Goal: Check status

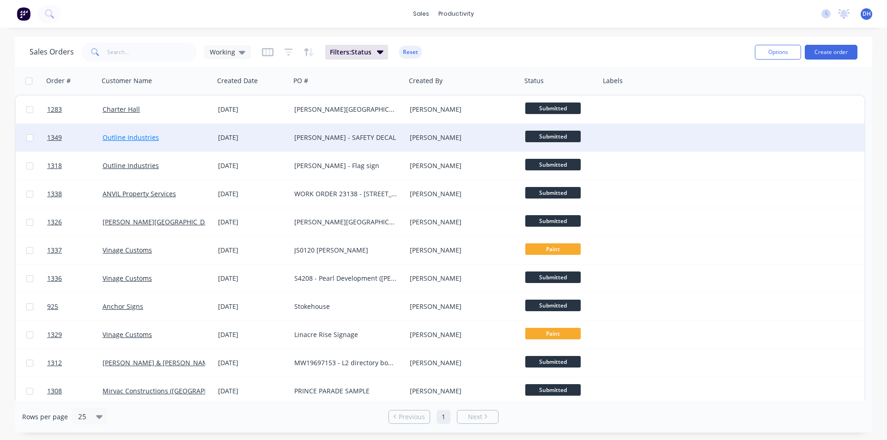
click at [134, 139] on link "Outline Industries" at bounding box center [131, 137] width 56 height 9
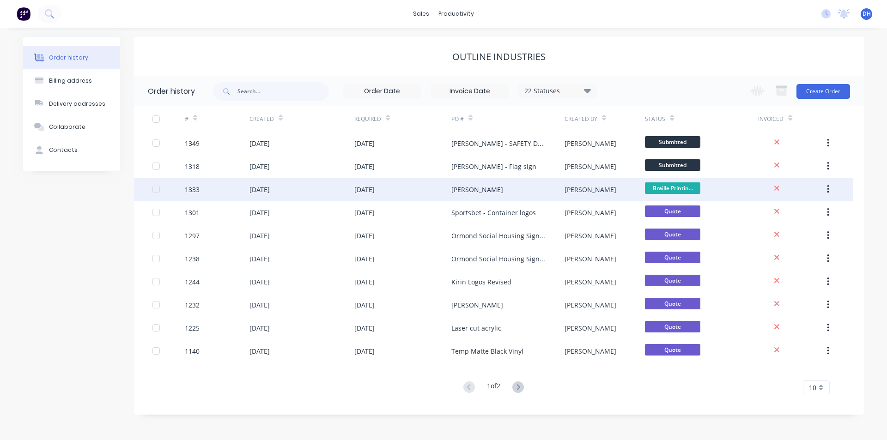
click at [466, 185] on div "[PERSON_NAME]" at bounding box center [477, 190] width 52 height 10
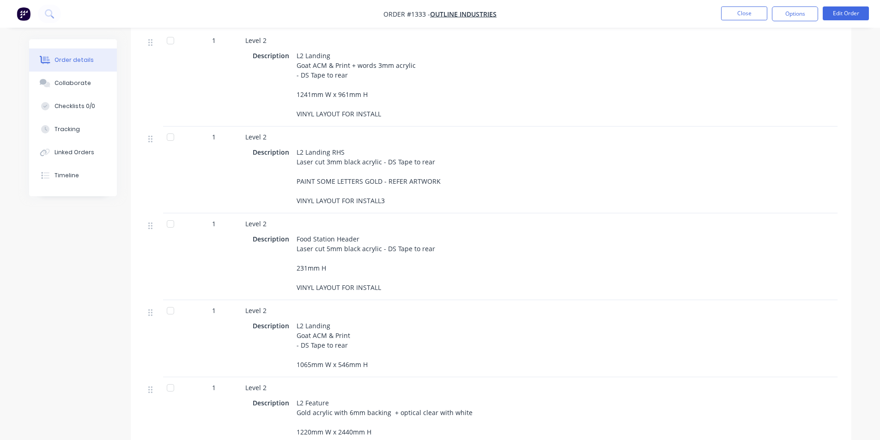
scroll to position [878, 0]
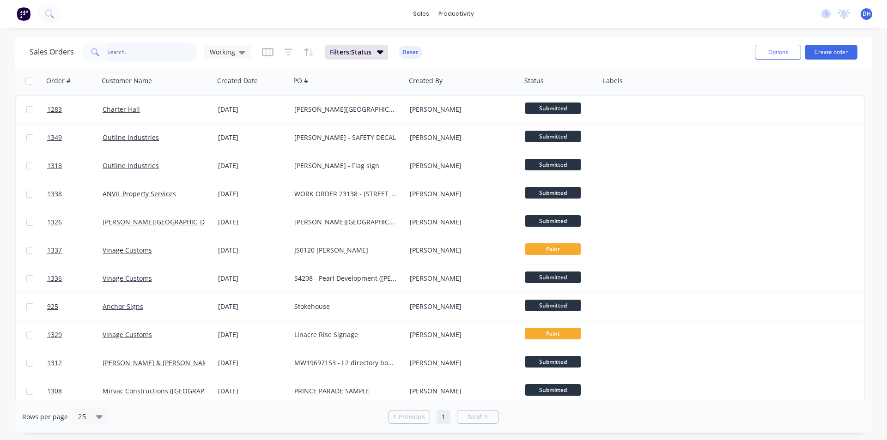
click at [147, 45] on input "text" at bounding box center [152, 52] width 90 height 18
type input "sign man"
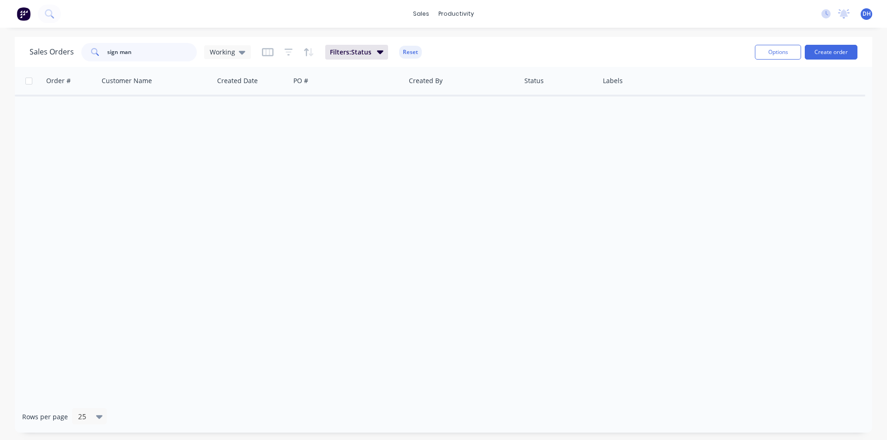
drag, startPoint x: 144, startPoint y: 52, endPoint x: 28, endPoint y: 34, distance: 117.4
click at [28, 34] on div "sales productivity sales Sales Orders Customers Price Level Manager productivit…" at bounding box center [443, 220] width 887 height 440
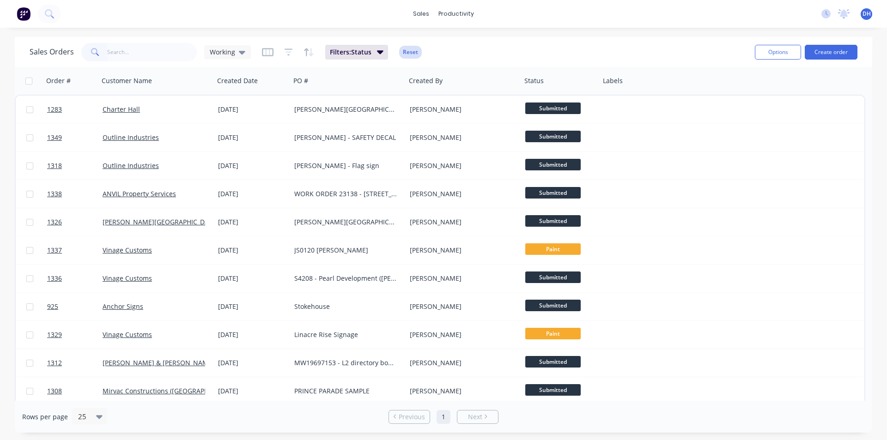
click at [404, 52] on button "Reset" at bounding box center [410, 52] width 23 height 13
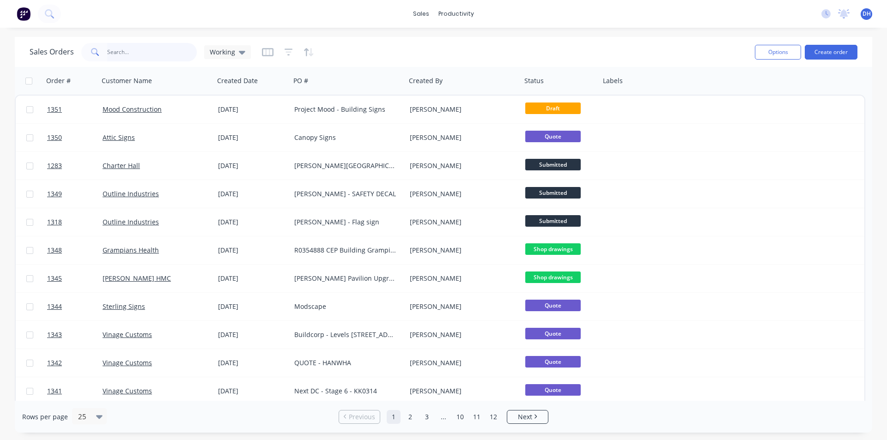
click at [167, 52] on input "text" at bounding box center [152, 52] width 90 height 18
type input "a"
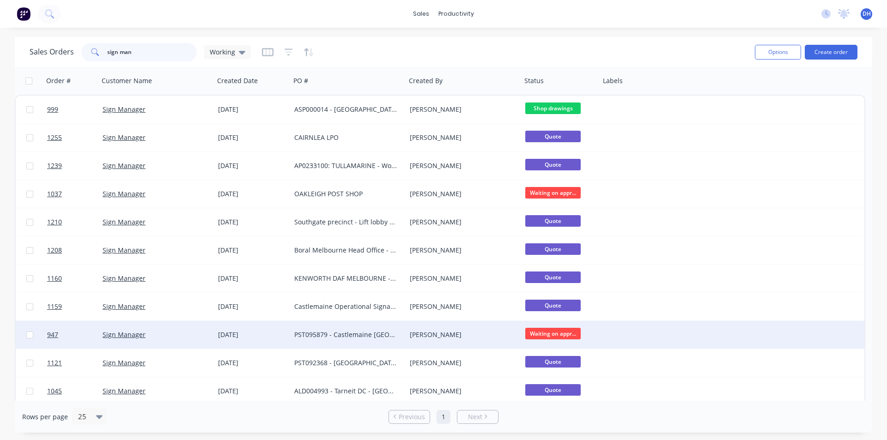
type input "sign man"
click at [357, 330] on div "PST095879 - Castlemaine [GEOGRAPHIC_DATA]" at bounding box center [349, 335] width 116 height 28
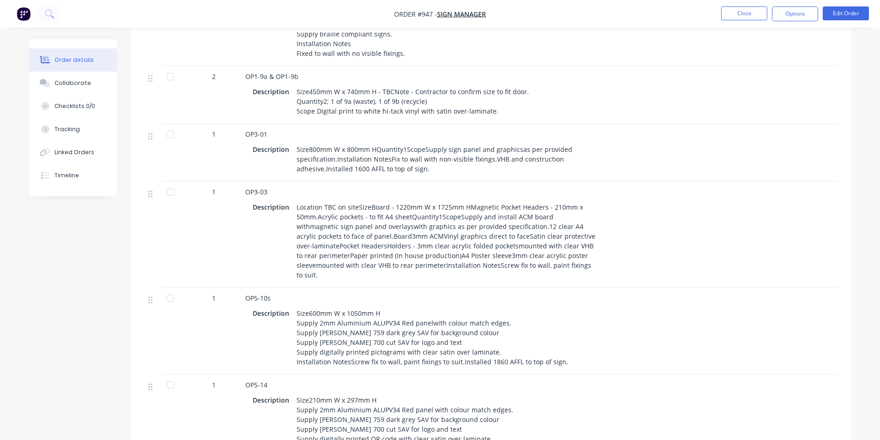
scroll to position [1386, 0]
